Goal: Check status: Check status

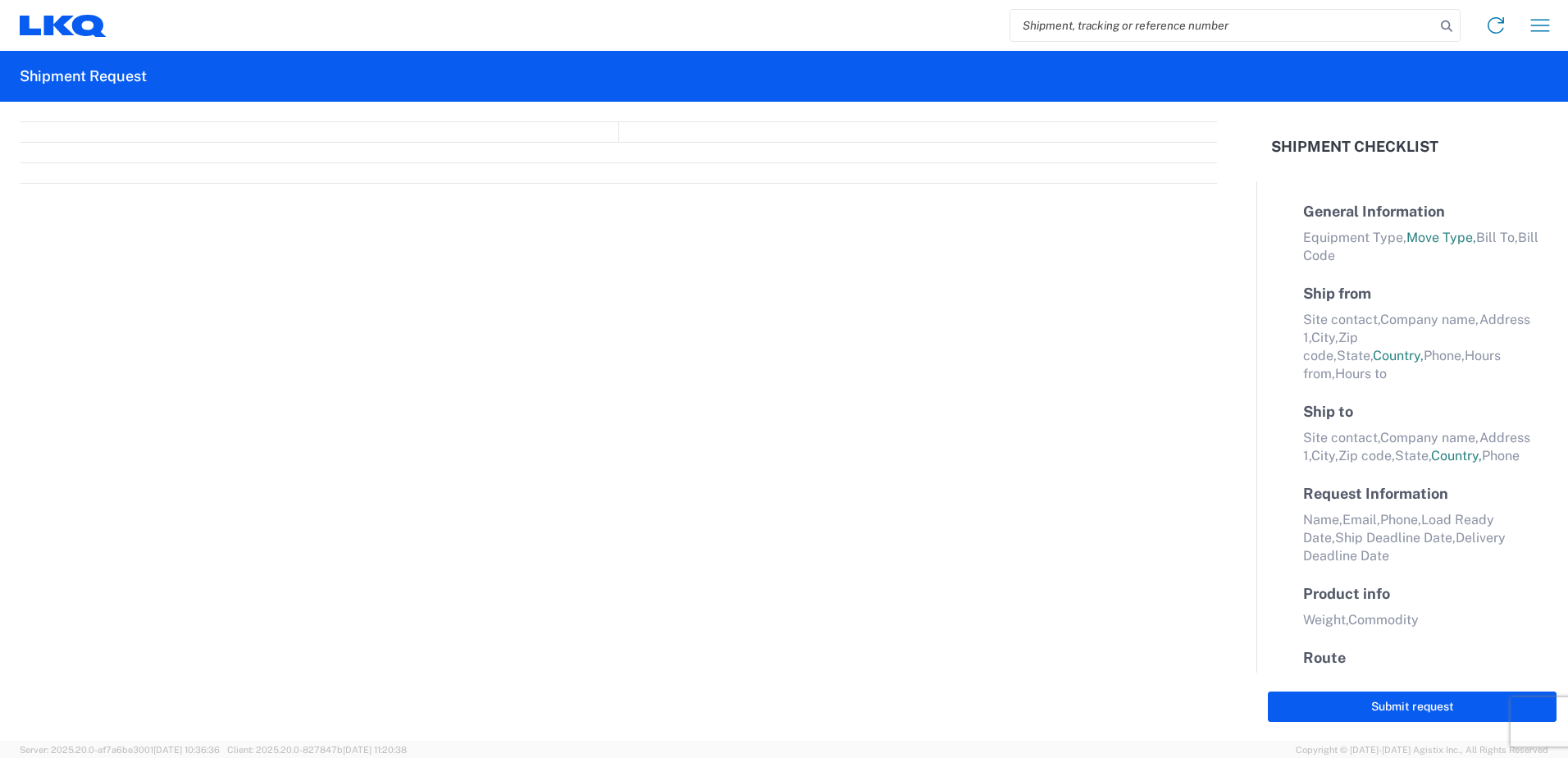
select select "FULL"
select select "LBS"
select select "IN"
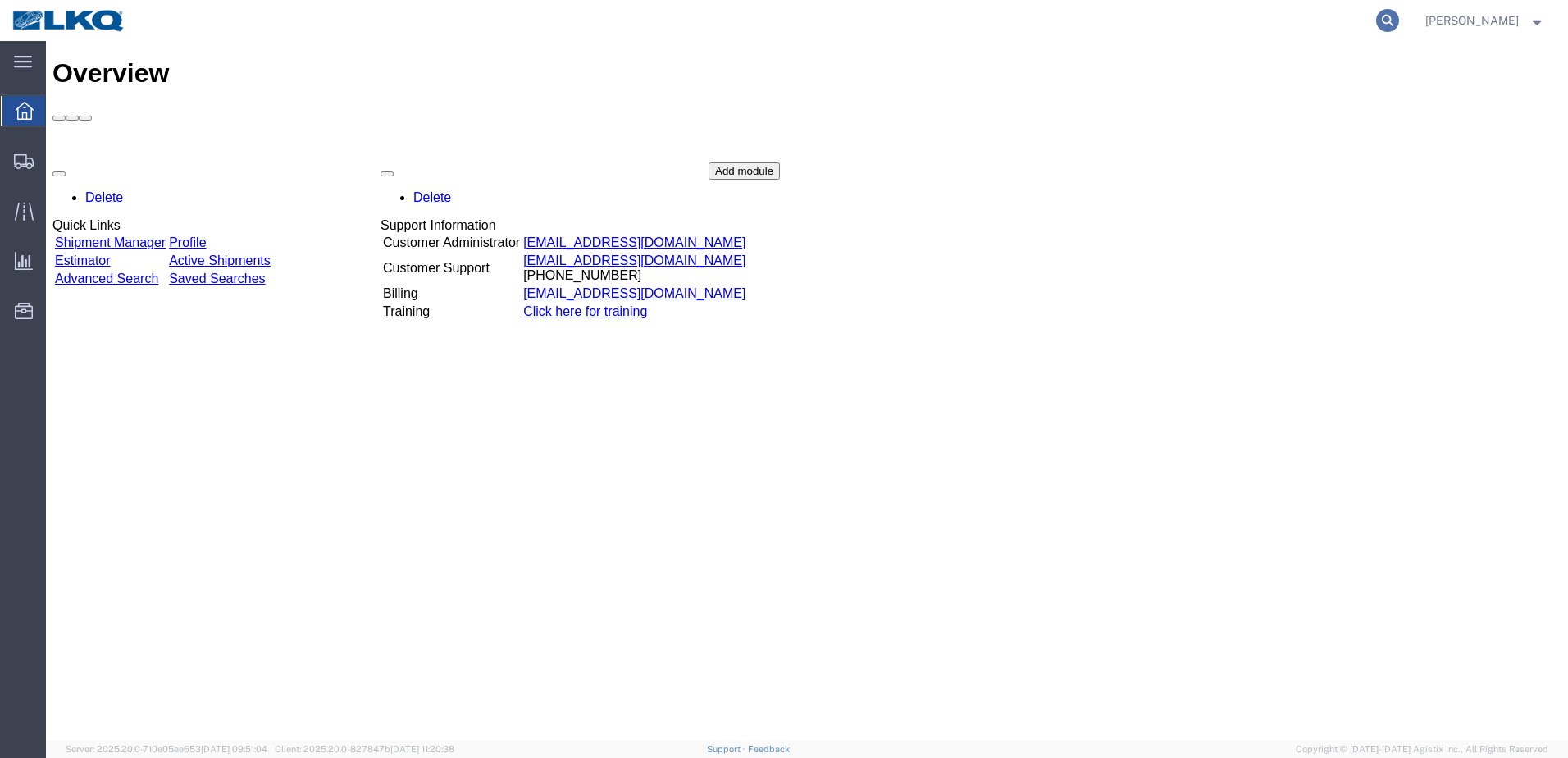
click at [1392, 18] on icon at bounding box center [1388, 21] width 23 height 23
type input "56950309"
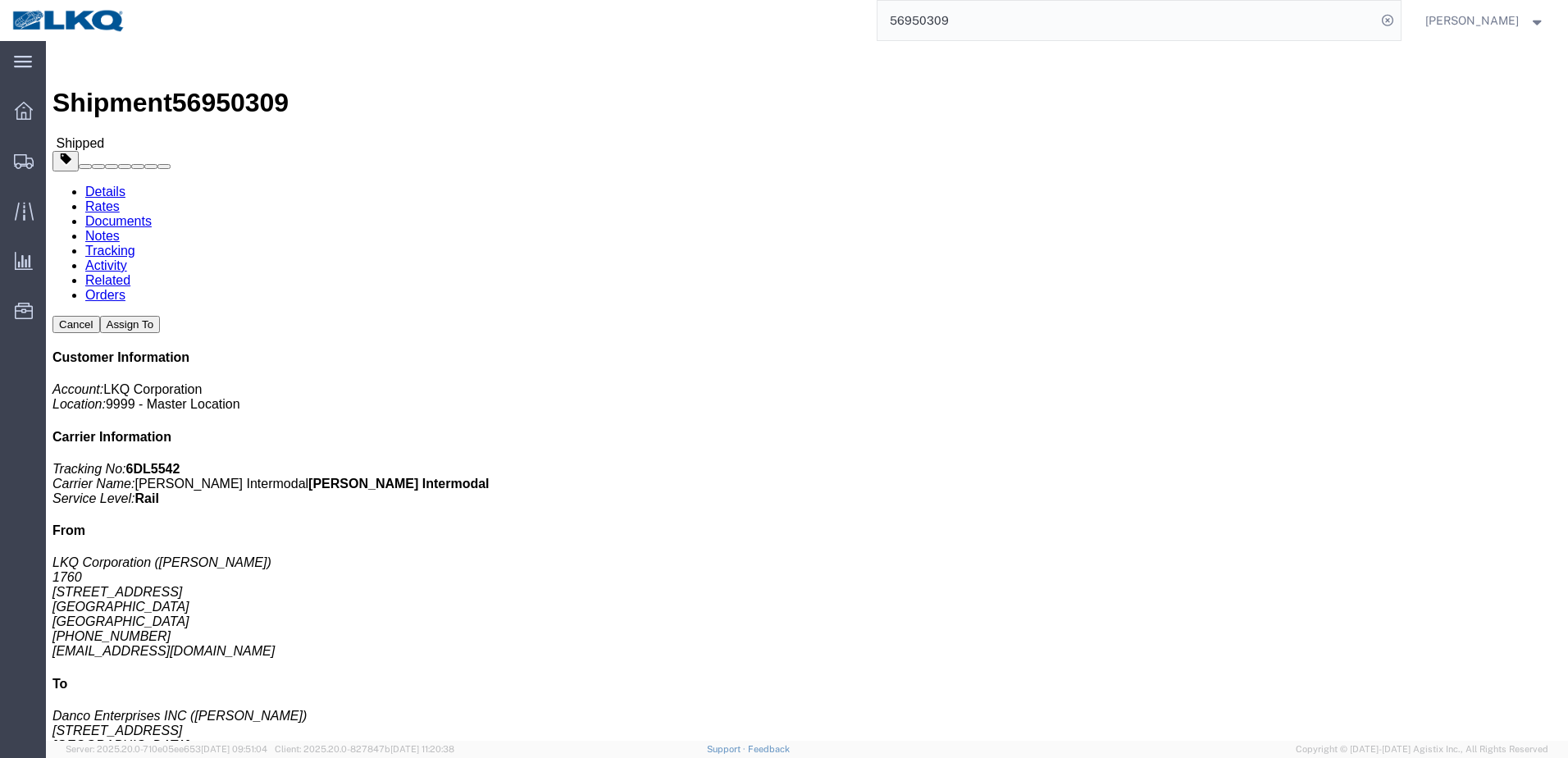
click link "Rates"
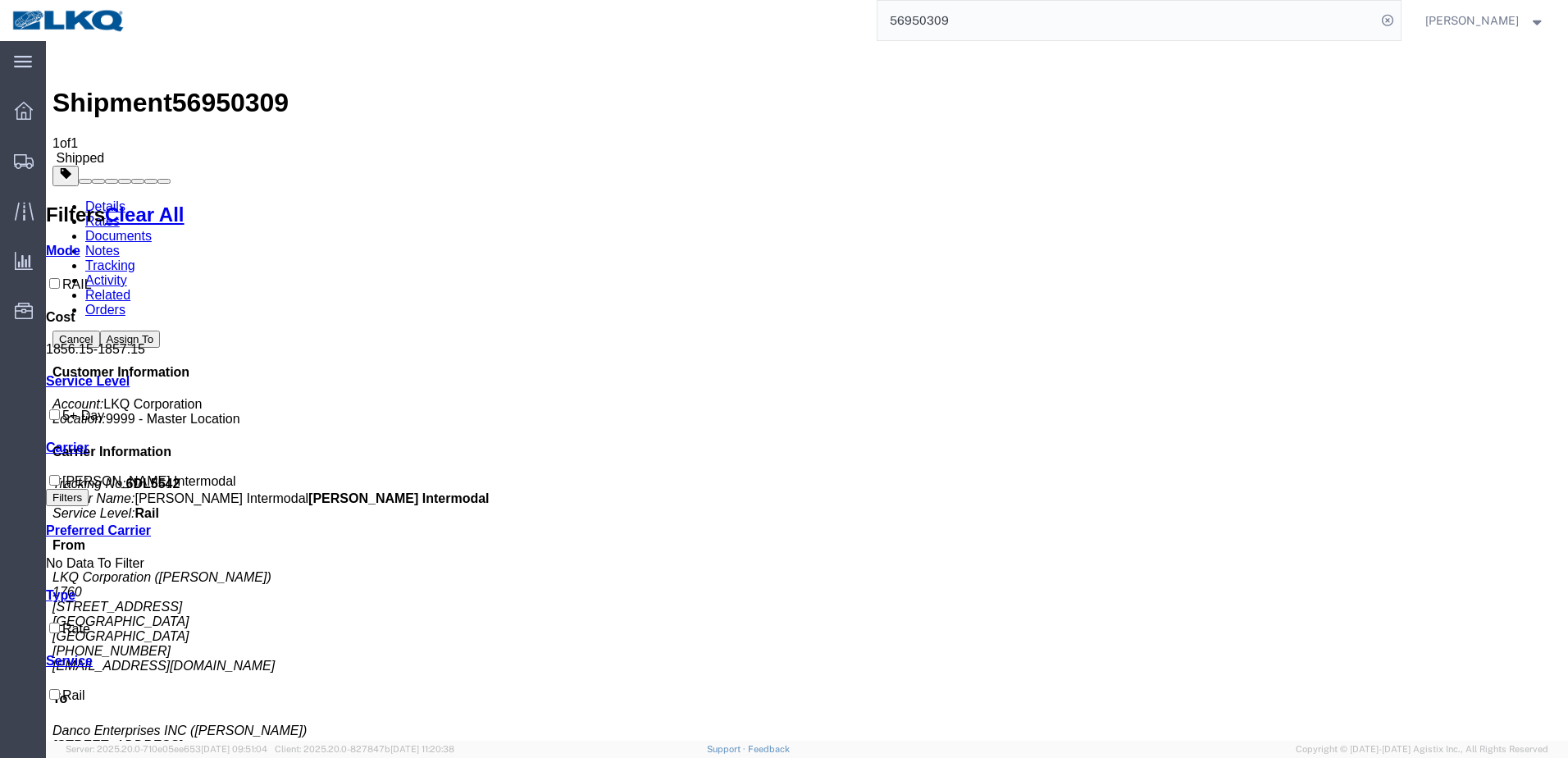
click at [1534, 21] on strong "button" at bounding box center [1538, 20] width 15 height 6
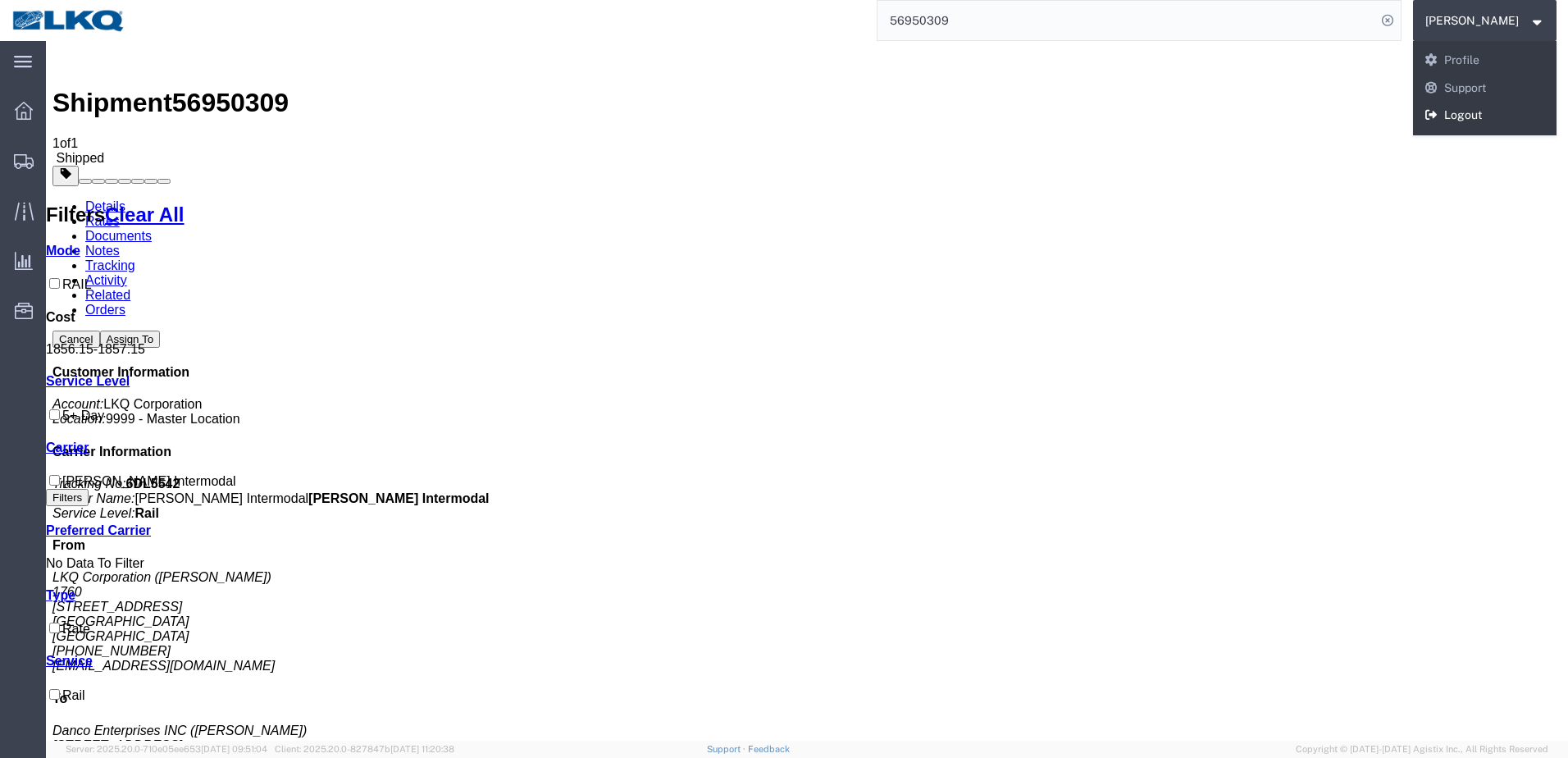
click at [1489, 112] on link "Logout" at bounding box center [1485, 116] width 145 height 28
